Goal: Navigation & Orientation: Understand site structure

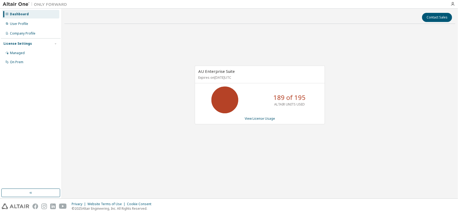
click at [265, 147] on div "AU Enterprise Suite Expires on [DATE] UTC 189 of 195 ALTAIR UNITS USED View Lic…" at bounding box center [259, 97] width 391 height 139
